Goal: Navigation & Orientation: Find specific page/section

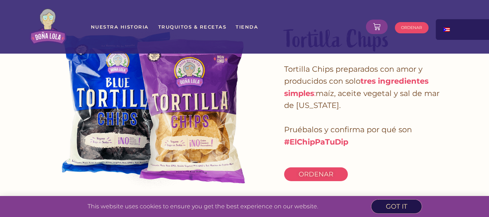
scroll to position [586, 0]
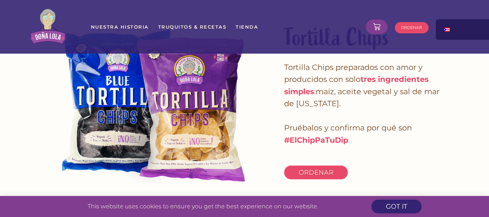
click at [190, 135] on img at bounding box center [155, 100] width 235 height 181
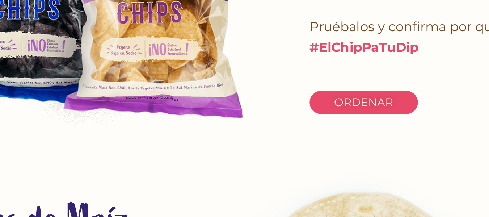
scroll to position [609, 0]
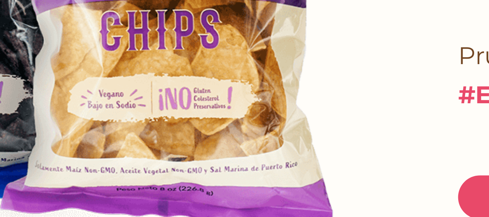
click at [223, 121] on img at bounding box center [155, 78] width 235 height 181
click at [221, 119] on img at bounding box center [155, 78] width 235 height 181
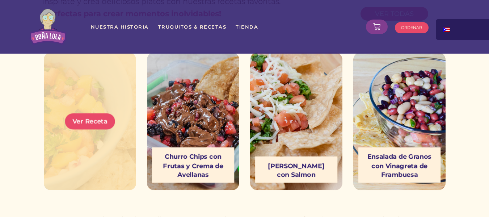
scroll to position [1991, 0]
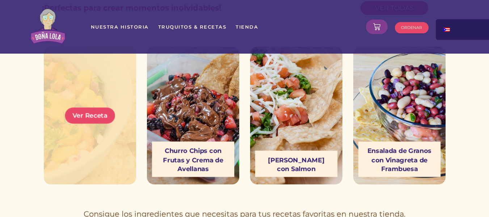
click at [21, 151] on section "Mango Pico de Gallo Ver Receta Churro Chips con Frutas y Crema de Avellanas Ver…" at bounding box center [244, 115] width 489 height 148
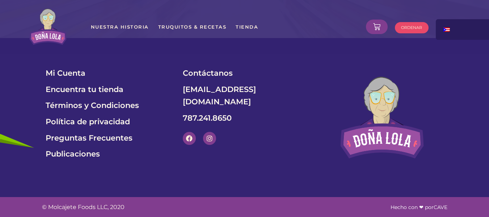
scroll to position [2554, 0]
click at [113, 84] on span "Encuentra tu tienda" at bounding box center [85, 89] width 78 height 13
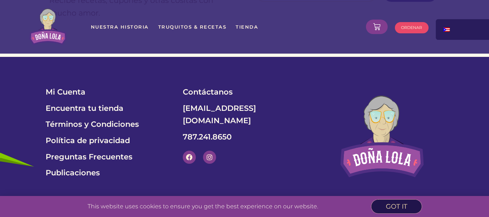
scroll to position [414, 0]
